Goal: Task Accomplishment & Management: Complete application form

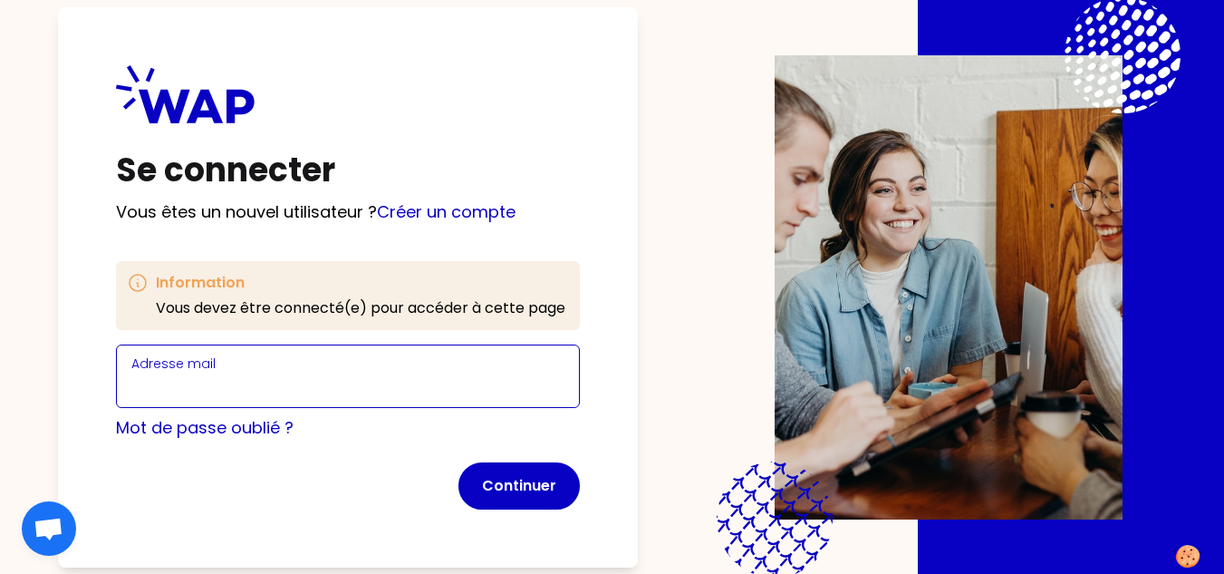
click at [429, 392] on input "Adresse mail" at bounding box center [347, 386] width 433 height 25
paste input "Bienvenueaecopia!"
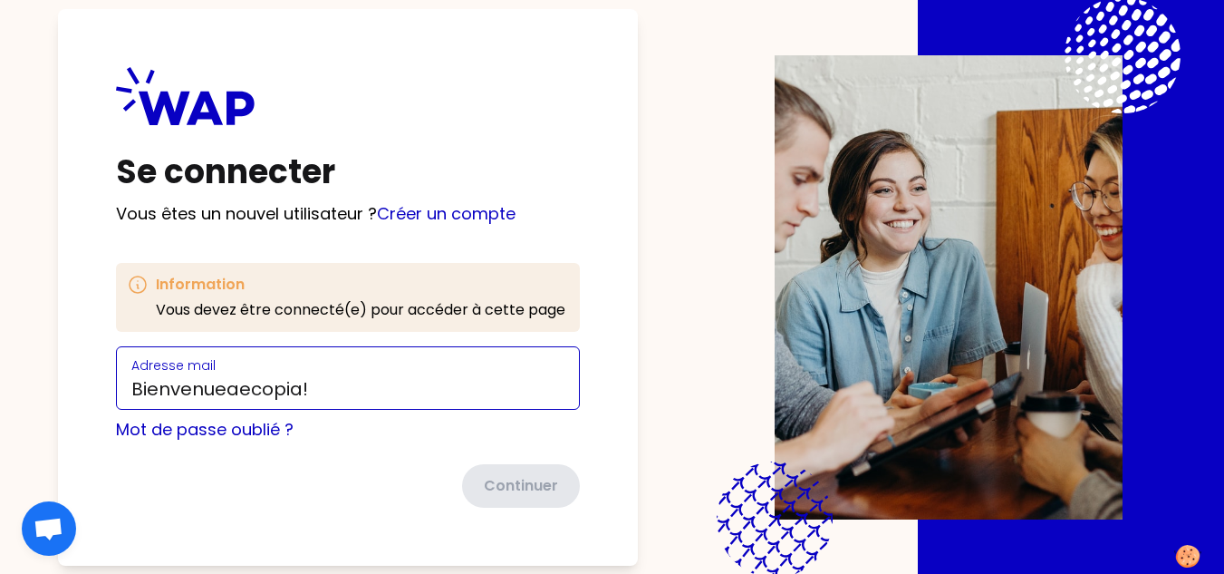
type input "Bienvenueaecopia!"
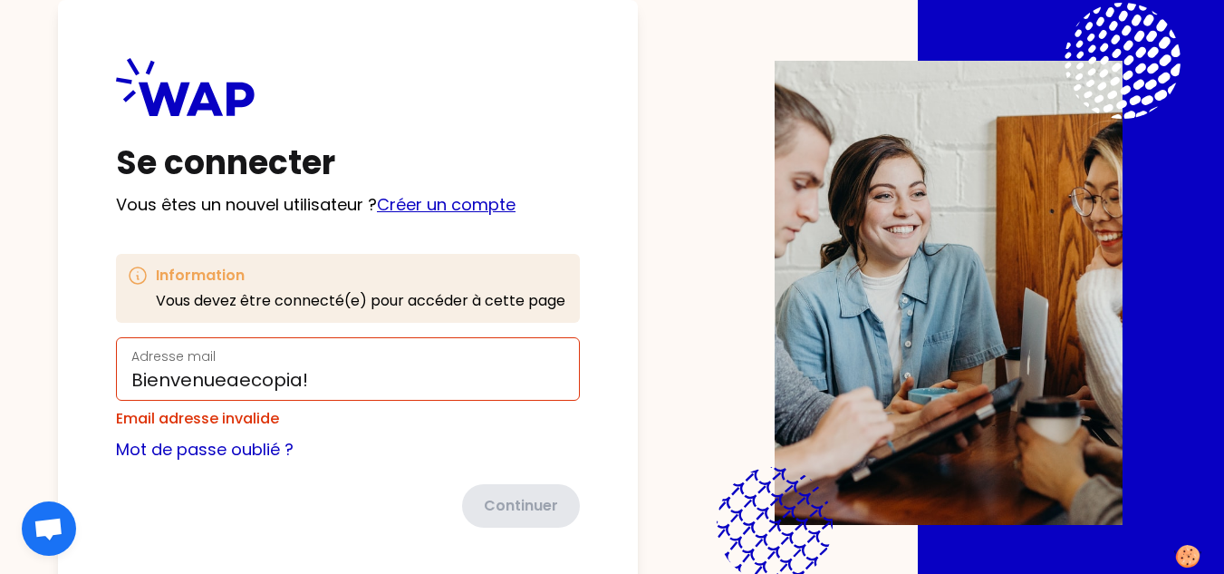
click at [400, 202] on link "Créer un compte" at bounding box center [446, 204] width 139 height 23
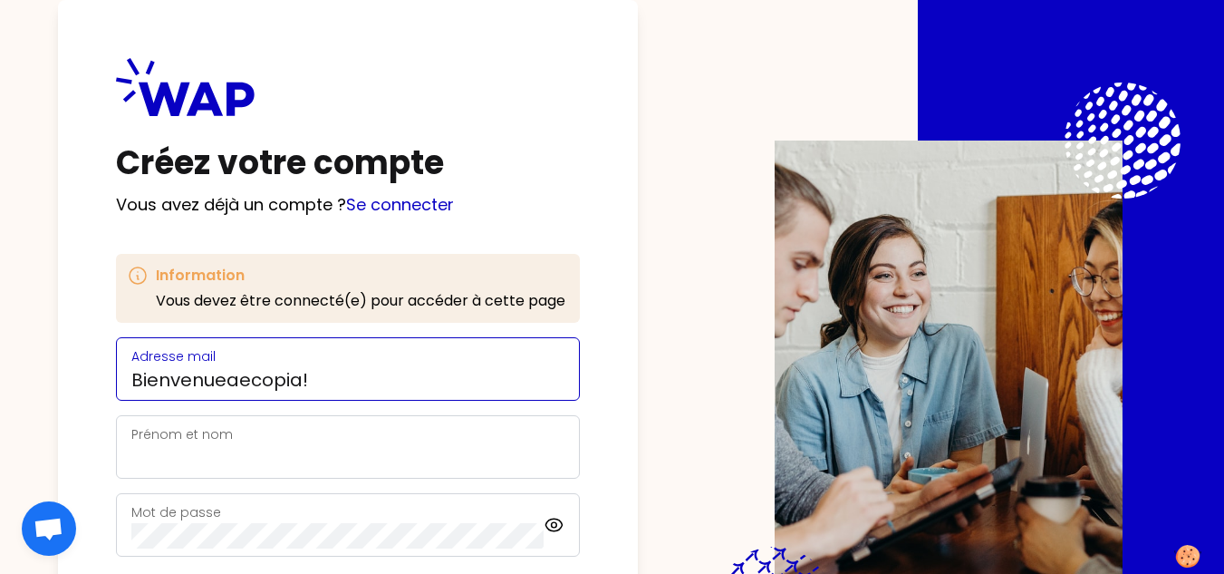
drag, startPoint x: 322, startPoint y: 375, endPoint x: 0, endPoint y: 382, distance: 321.8
click at [0, 382] on div "Créez votre compte Vous avez déjà un compte ? Se connecter Information Vous dev…" at bounding box center [612, 287] width 1224 height 574
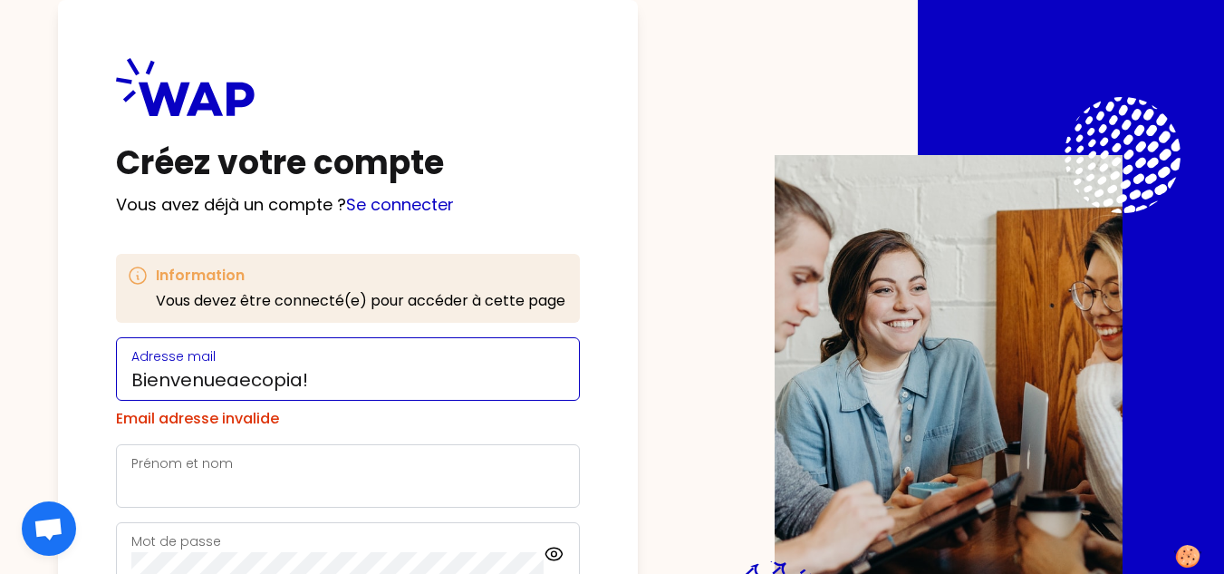
drag, startPoint x: 331, startPoint y: 366, endPoint x: 314, endPoint y: 379, distance: 21.4
click at [314, 379] on div "Adresse mail Bienvenueaecopia!" at bounding box center [347, 368] width 433 height 47
click at [314, 379] on input "Bienvenueaecopia!" at bounding box center [347, 379] width 433 height 25
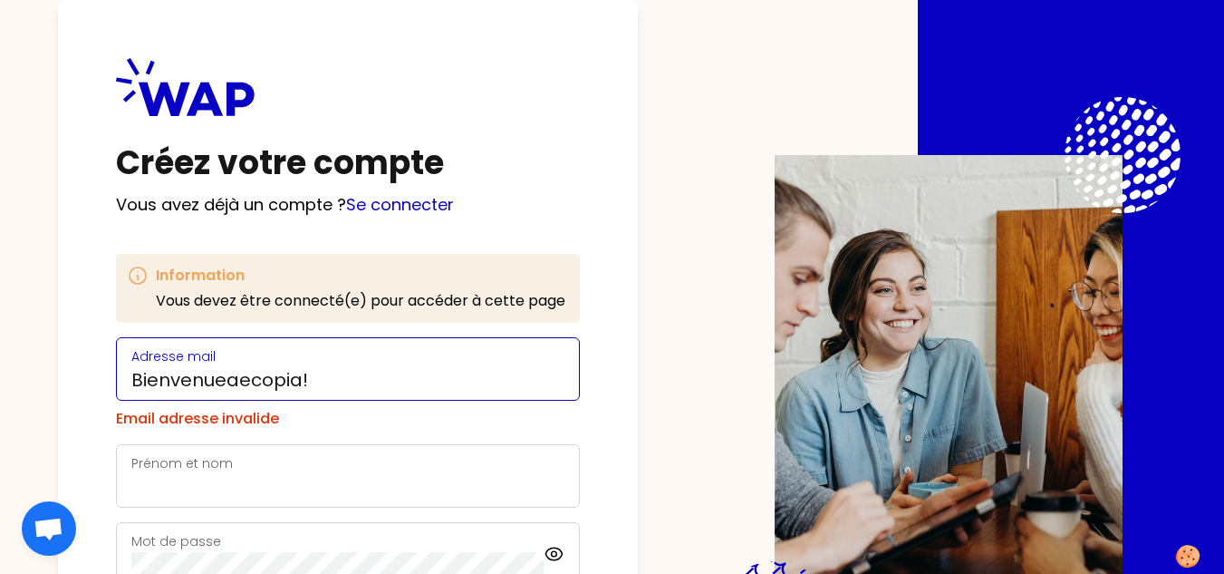
click at [314, 379] on input "Bienvenueaecopia!" at bounding box center [347, 379] width 433 height 25
drag, startPoint x: 314, startPoint y: 379, endPoint x: 279, endPoint y: 389, distance: 35.9
click at [279, 389] on input "Bienvenueaecopia!" at bounding box center [347, 379] width 433 height 25
paste input "[EMAIL_ADDRESS][DOMAIN_NAME] En cas de nom composé, un tiret est entre les deux"
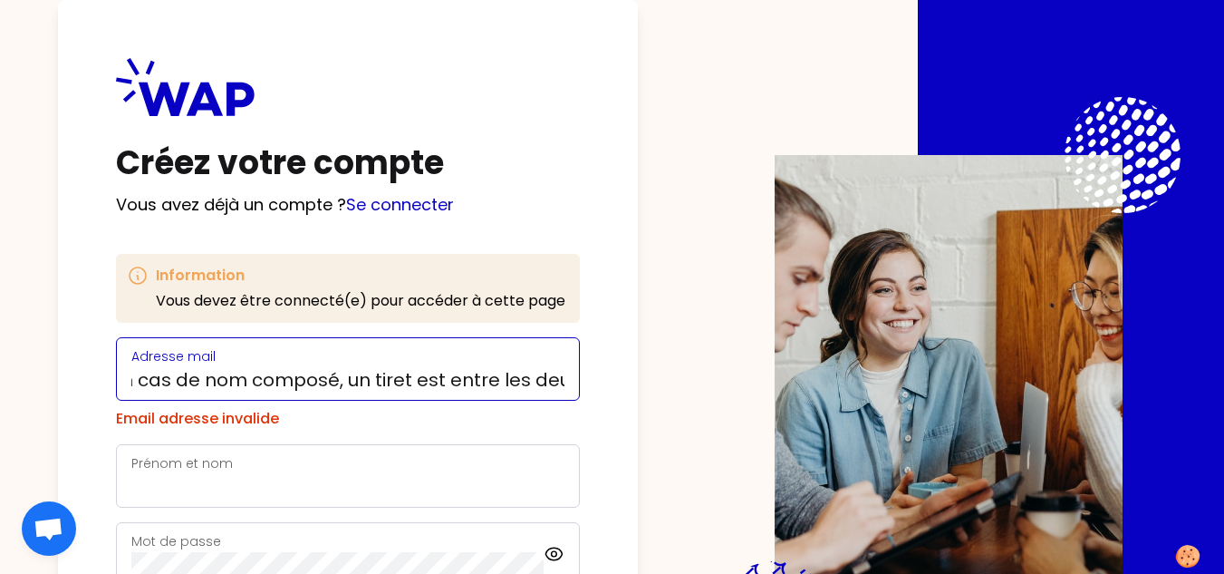
type input "[EMAIL_ADDRESS][DOMAIN_NAME] En cas de nom composé, un tiret est entre les deux"
drag, startPoint x: 133, startPoint y: 378, endPoint x: 876, endPoint y: 479, distance: 750.1
click at [876, 479] on div "Créez votre compte Vous avez déjà un compte ? Se connecter Information Vous dev…" at bounding box center [612, 287] width 1108 height 574
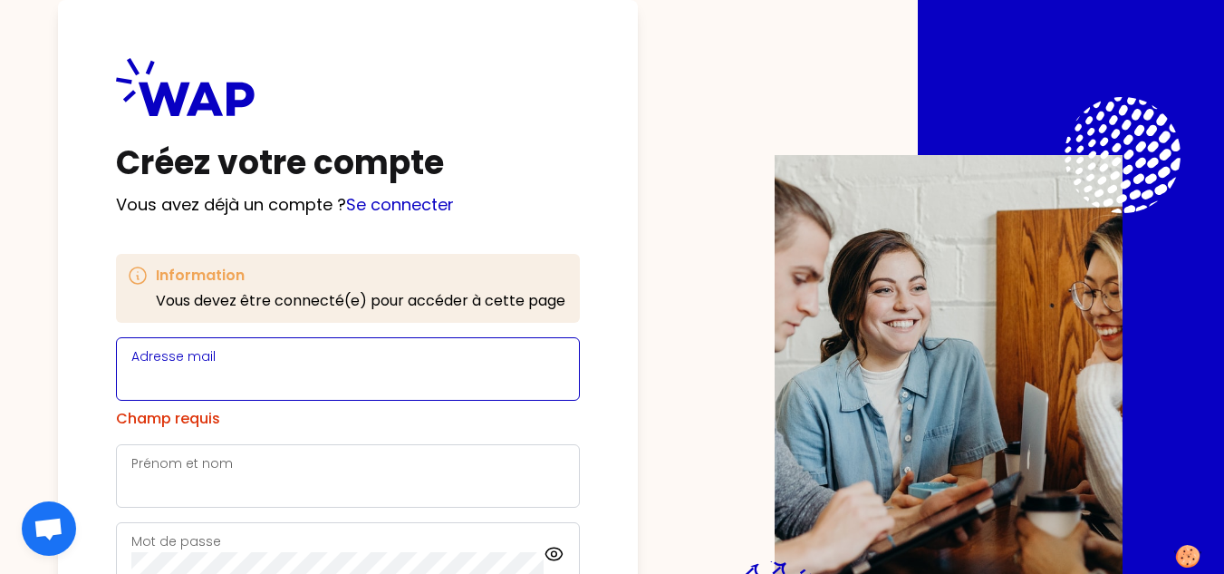
scroll to position [0, 0]
paste input "[EMAIL_ADDRESS][DOMAIN_NAME]"
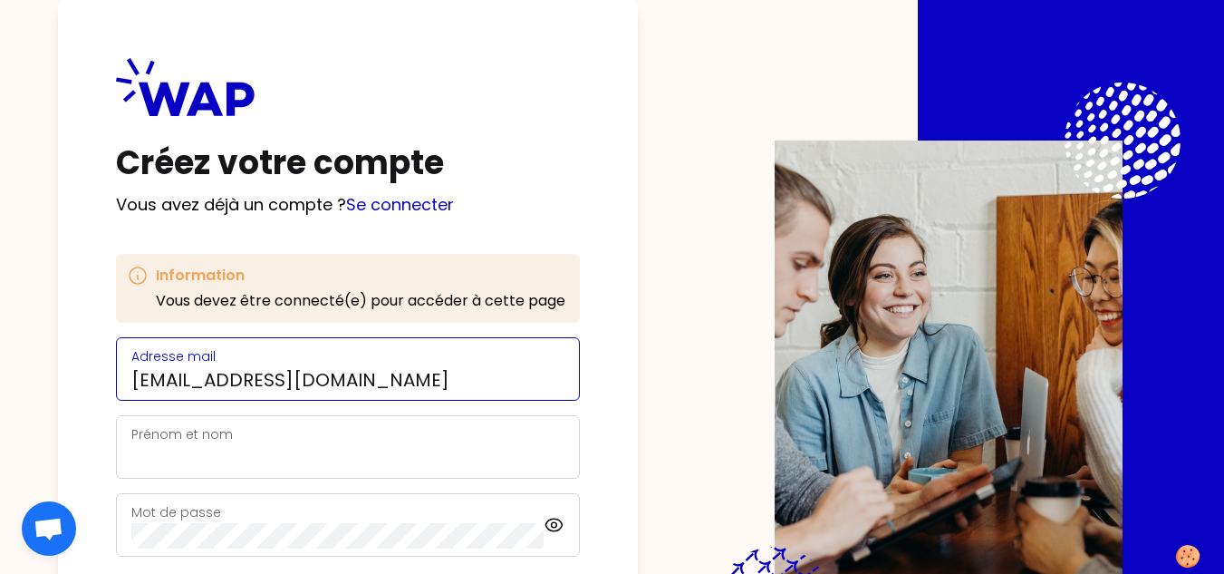
type input "[EMAIL_ADDRESS][DOMAIN_NAME]"
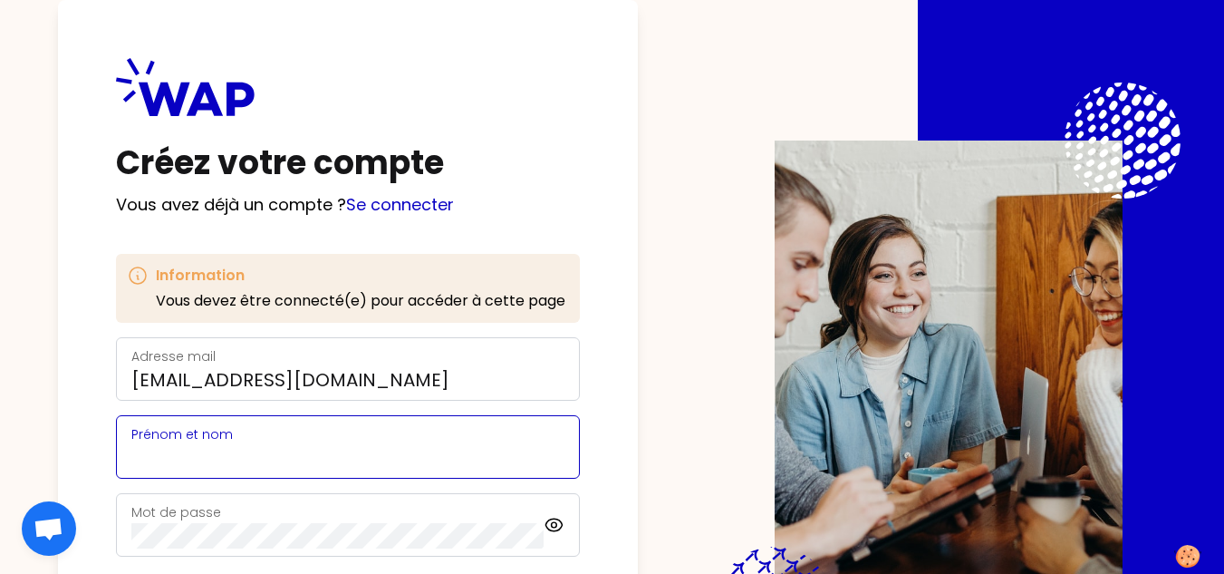
click at [349, 457] on input "Prénom et nom" at bounding box center [347, 457] width 433 height 25
type input "m"
type input "[PERSON_NAME]"
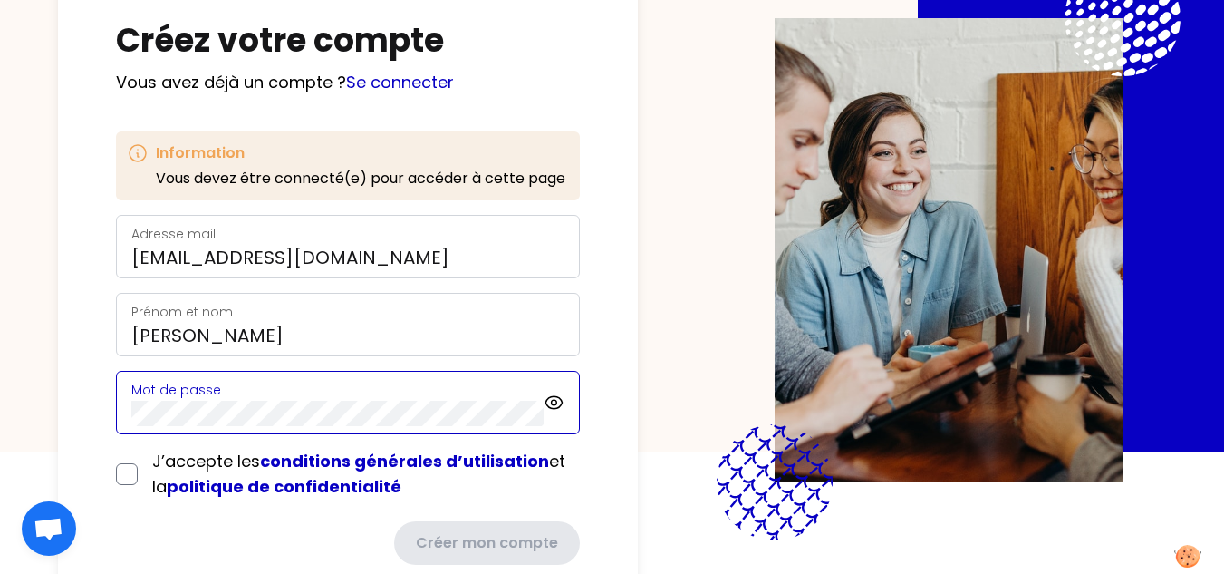
scroll to position [171, 0]
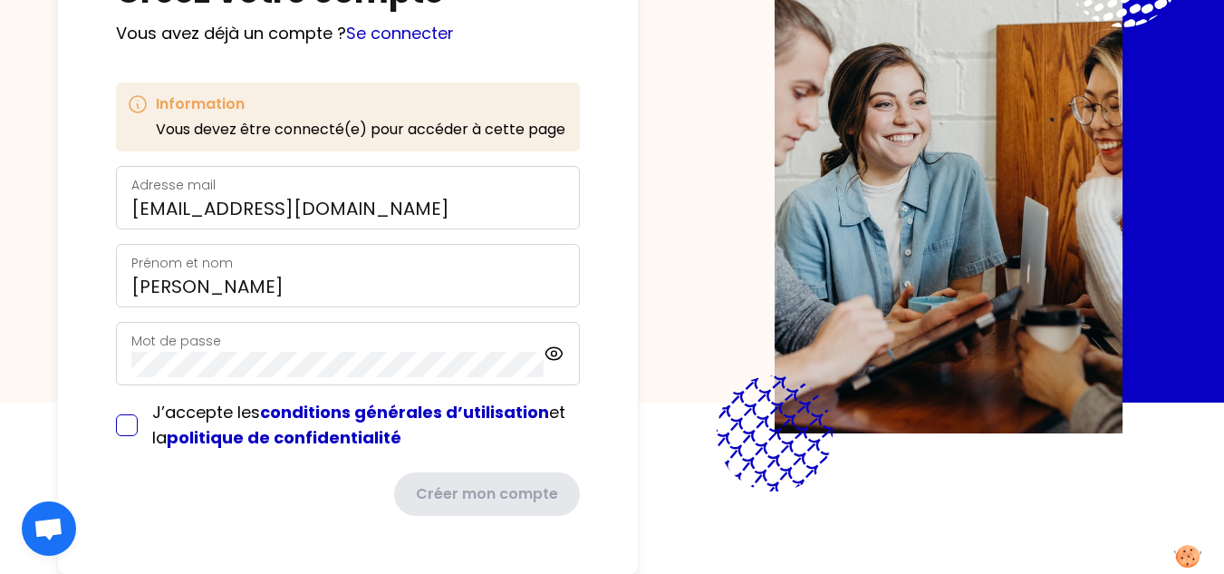
click at [129, 431] on input "checkbox" at bounding box center [127, 425] width 22 height 22
checkbox input "true"
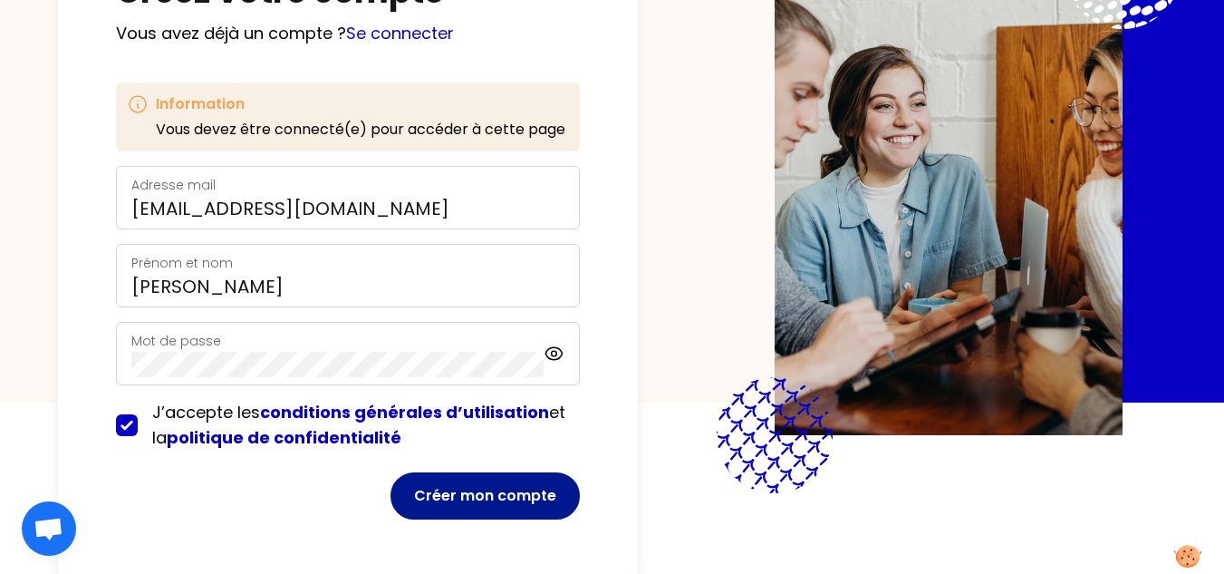
click at [518, 490] on button "Créer mon compte" at bounding box center [485, 495] width 189 height 47
